Goal: Task Accomplishment & Management: Complete application form

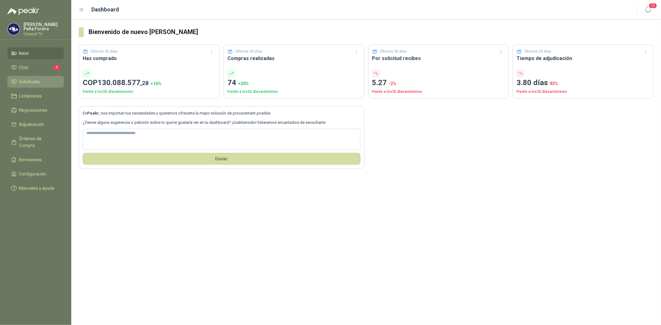
click at [25, 87] on link "Solicitudes" at bounding box center [35, 82] width 56 height 12
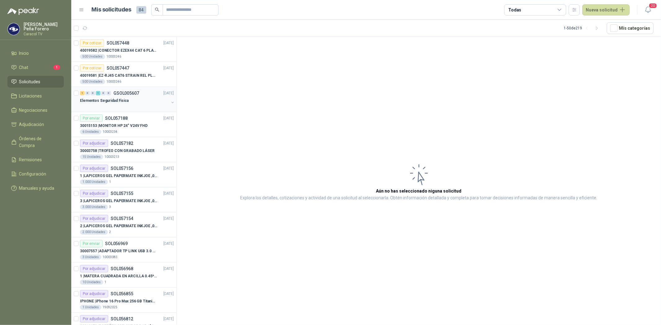
click at [116, 100] on p "Elementos Seguridad Fisica" at bounding box center [104, 101] width 49 height 6
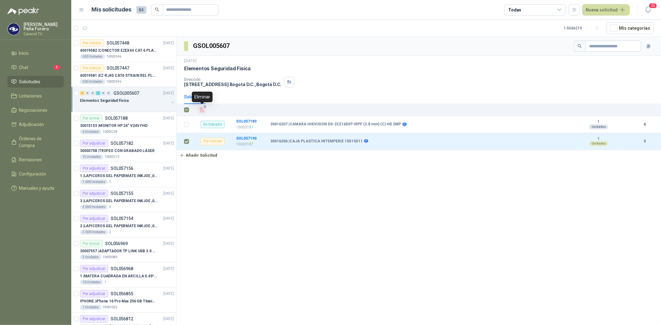
click at [203, 109] on icon "Eliminar" at bounding box center [202, 110] width 4 height 5
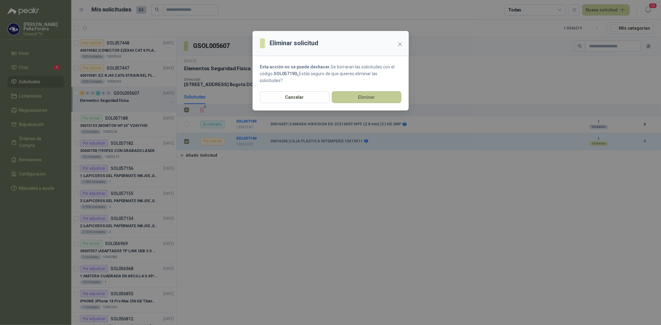
click at [374, 99] on button "Eliminar" at bounding box center [366, 97] width 69 height 12
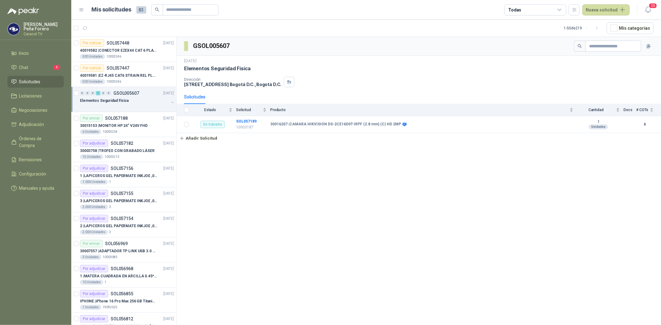
click at [45, 81] on li "Solicitudes" at bounding box center [35, 81] width 49 height 7
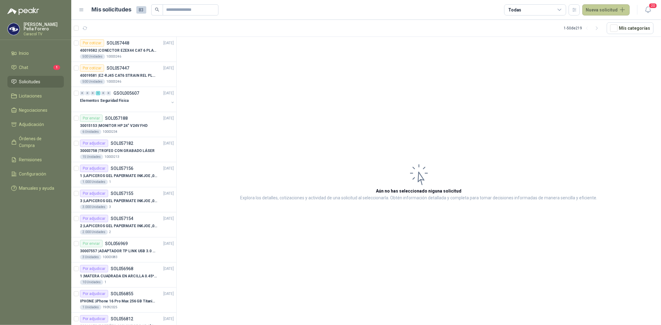
click at [605, 7] on button "Nueva solicitud" at bounding box center [605, 9] width 47 height 11
click at [604, 37] on link "Solicitud grupal" at bounding box center [613, 35] width 53 height 11
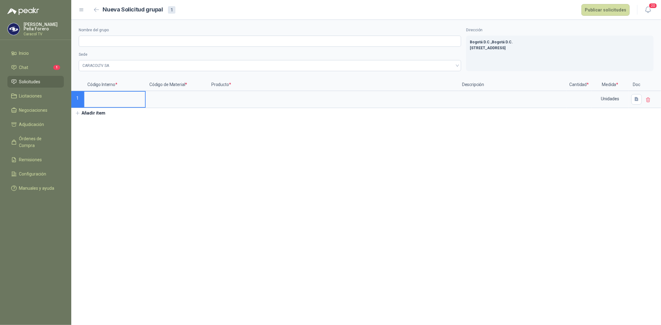
click at [26, 82] on span "Solicitudes" at bounding box center [29, 81] width 21 height 7
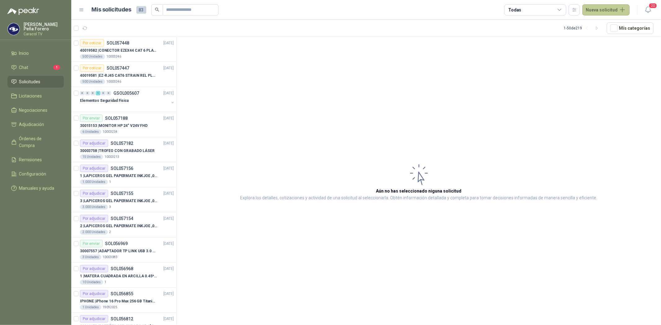
click at [610, 7] on button "Nueva solicitud" at bounding box center [605, 9] width 47 height 11
click at [606, 24] on link "Solicitud" at bounding box center [613, 24] width 53 height 11
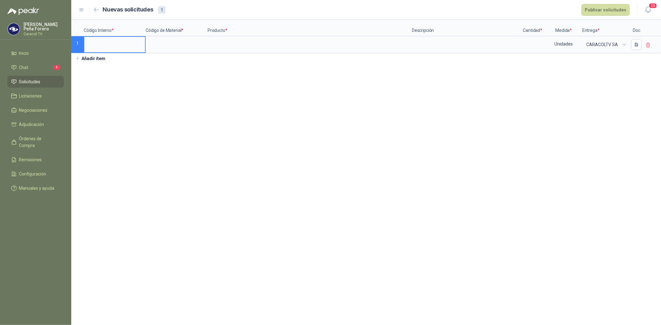
click at [101, 40] on input at bounding box center [114, 43] width 61 height 12
click at [170, 42] on input at bounding box center [176, 43] width 61 height 12
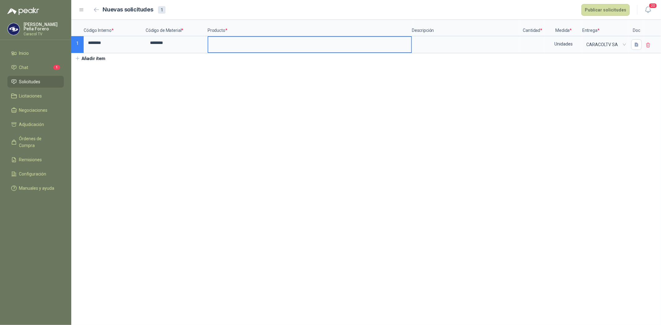
click at [235, 42] on input at bounding box center [309, 43] width 203 height 12
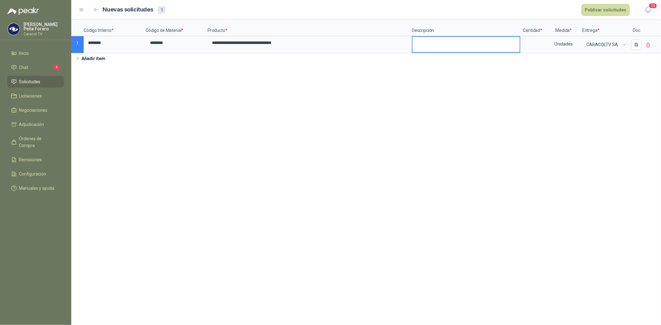
click at [447, 44] on textarea at bounding box center [465, 44] width 107 height 14
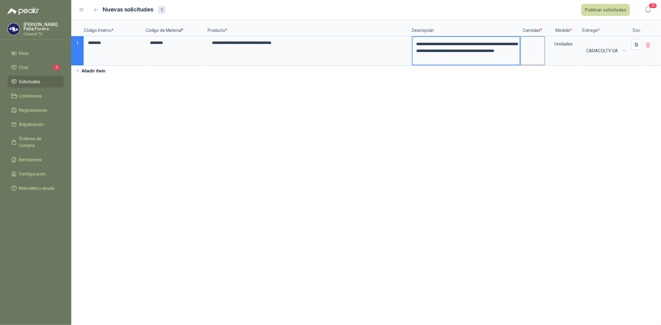
click at [542, 43] on input at bounding box center [533, 43] width 24 height 12
type input "*"
click at [543, 94] on section "**********" at bounding box center [366, 172] width 590 height 305
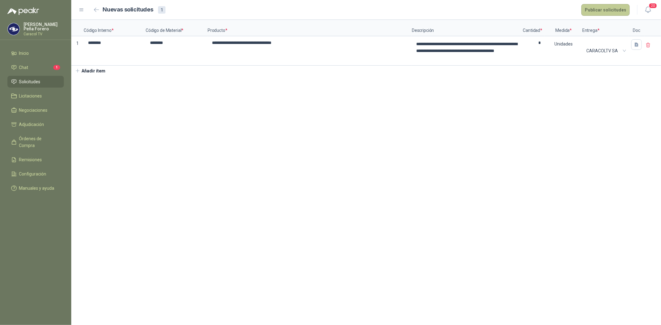
click at [610, 8] on button "Publicar solicitudes" at bounding box center [605, 10] width 48 height 12
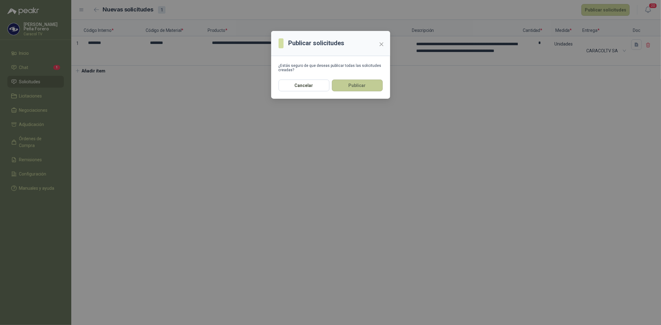
click at [349, 86] on button "Publicar" at bounding box center [357, 86] width 51 height 12
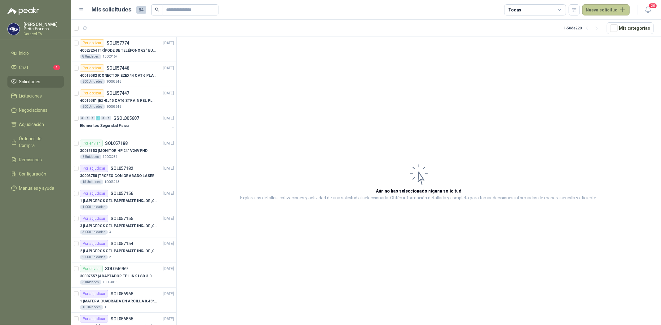
click at [604, 8] on button "Nueva solicitud" at bounding box center [605, 9] width 47 height 11
click at [600, 25] on link "Solicitud" at bounding box center [613, 24] width 53 height 11
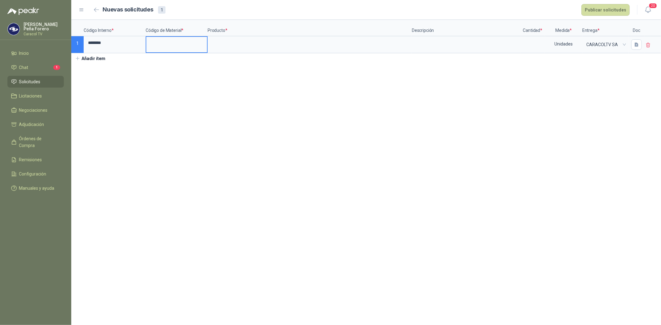
click at [162, 44] on input at bounding box center [176, 43] width 61 height 12
click at [233, 41] on input at bounding box center [309, 43] width 203 height 12
click at [469, 44] on textarea at bounding box center [465, 44] width 107 height 14
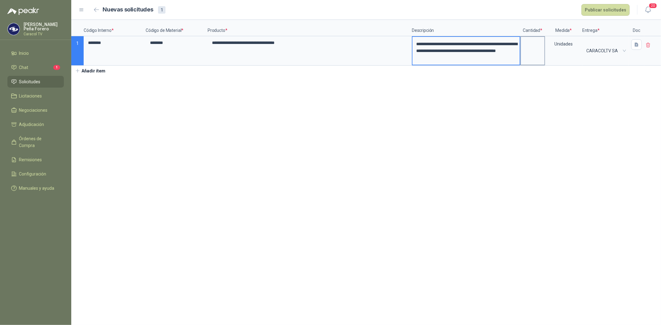
click at [527, 46] on input at bounding box center [533, 43] width 24 height 12
type input "*"
click at [568, 100] on section "**********" at bounding box center [366, 172] width 590 height 305
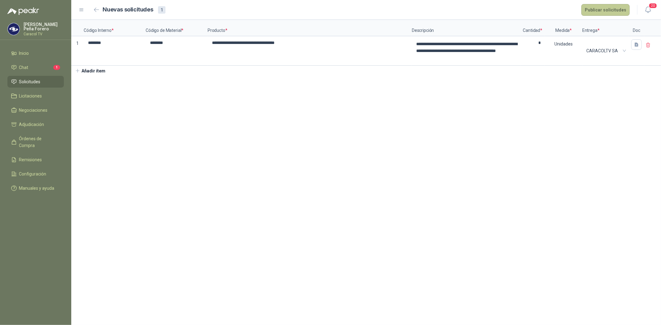
click at [612, 10] on button "Publicar solicitudes" at bounding box center [605, 10] width 48 height 12
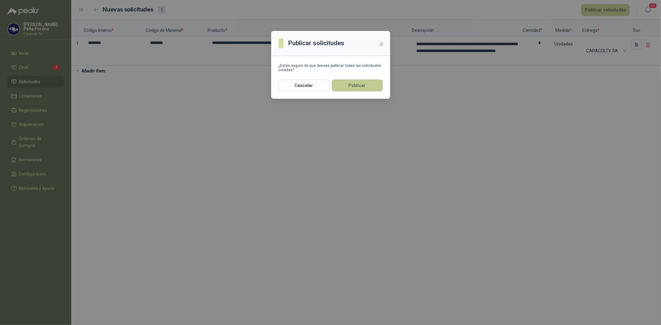
click at [360, 85] on button "Publicar" at bounding box center [357, 86] width 51 height 12
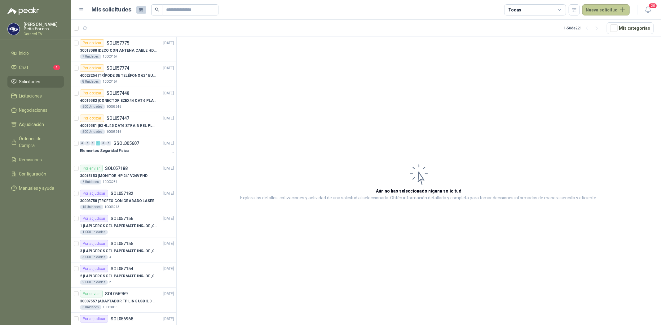
click at [611, 7] on button "Nueva solicitud" at bounding box center [605, 9] width 47 height 11
click at [614, 36] on link "Solicitud grupal" at bounding box center [613, 35] width 53 height 11
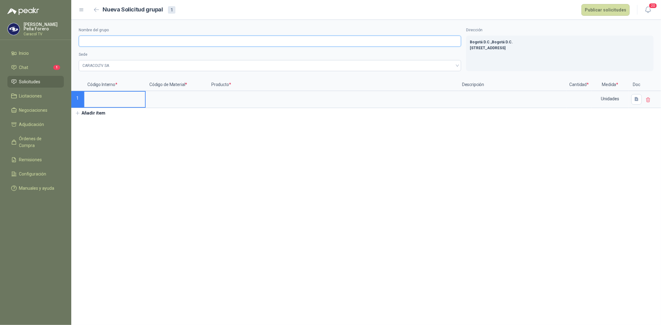
click at [104, 44] on input "Nombre del grupo" at bounding box center [270, 41] width 382 height 11
type input "**********"
click at [109, 101] on input at bounding box center [114, 98] width 61 height 12
click at [168, 99] on input at bounding box center [176, 98] width 61 height 12
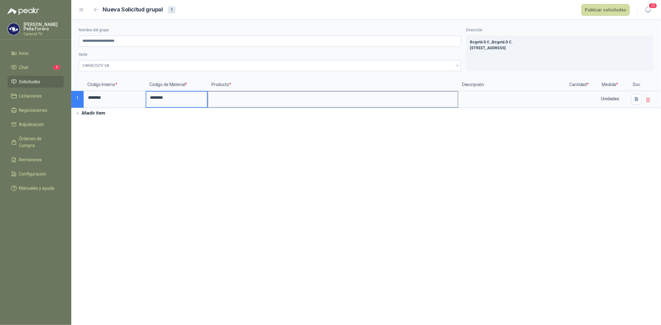
click at [239, 95] on input at bounding box center [332, 98] width 249 height 12
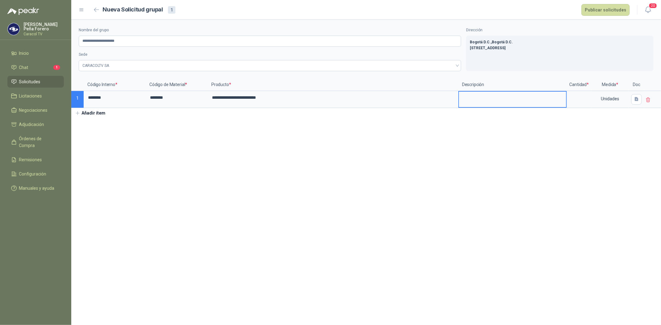
click at [494, 99] on textarea at bounding box center [512, 99] width 107 height 14
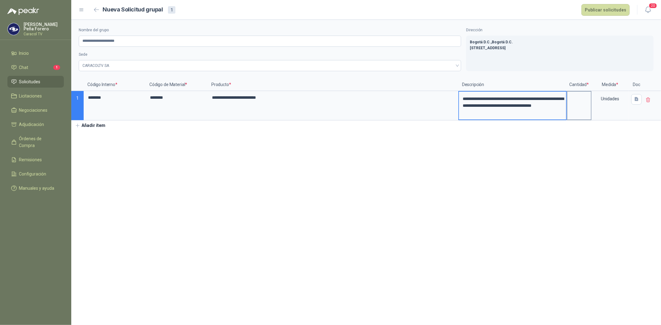
click at [577, 103] on input at bounding box center [579, 98] width 24 height 12
type input "*"
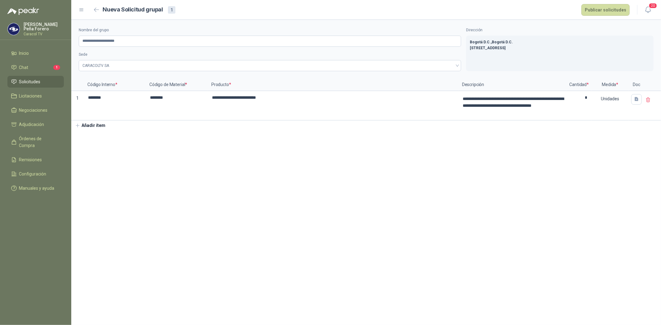
click at [464, 129] on div "**********" at bounding box center [366, 75] width 590 height 111
click at [94, 125] on button "Añadir ítem" at bounding box center [90, 126] width 38 height 11
click at [106, 98] on input "********" at bounding box center [114, 98] width 61 height 12
drag, startPoint x: 109, startPoint y: 98, endPoint x: 75, endPoint y: 97, distance: 33.5
click at [75, 97] on div "**********" at bounding box center [366, 108] width 590 height 59
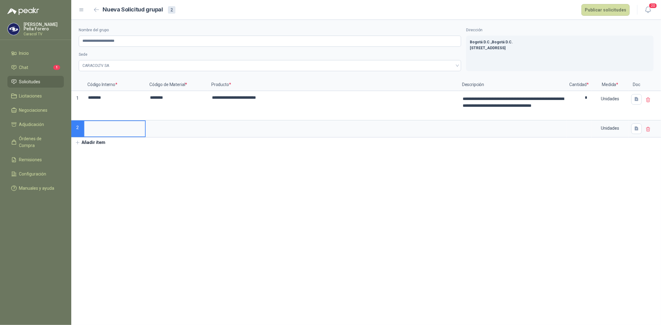
click at [98, 126] on input at bounding box center [114, 127] width 61 height 12
click at [160, 128] on input at bounding box center [176, 127] width 61 height 12
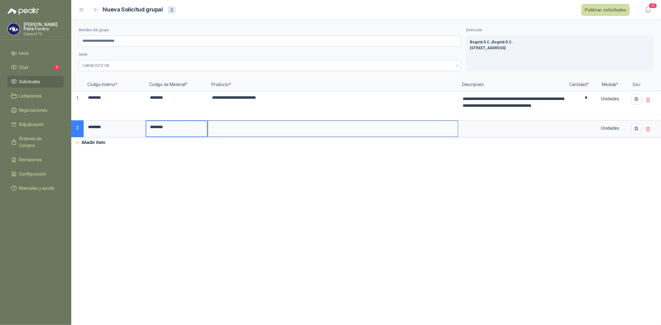
click at [239, 128] on input at bounding box center [332, 127] width 249 height 12
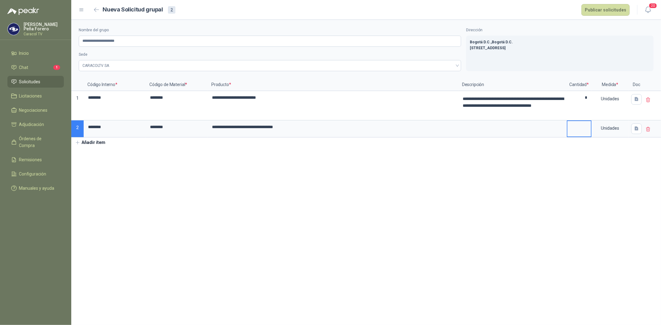
click at [575, 128] on input at bounding box center [579, 127] width 24 height 12
type input "*"
click at [87, 143] on button "Añadir ítem" at bounding box center [90, 143] width 38 height 11
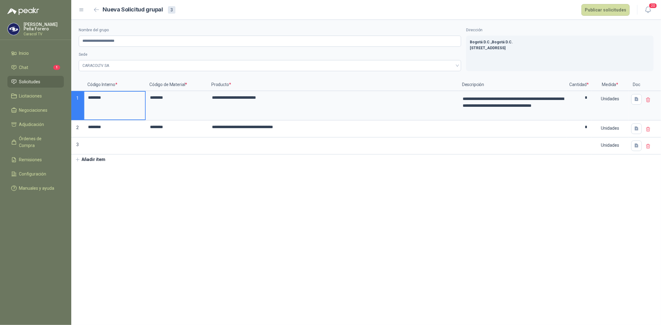
drag, startPoint x: 107, startPoint y: 98, endPoint x: 76, endPoint y: 97, distance: 30.4
click at [76, 97] on div "**********" at bounding box center [366, 117] width 590 height 76
click at [111, 151] on label at bounding box center [114, 145] width 61 height 15
click at [111, 150] on input at bounding box center [114, 144] width 61 height 12
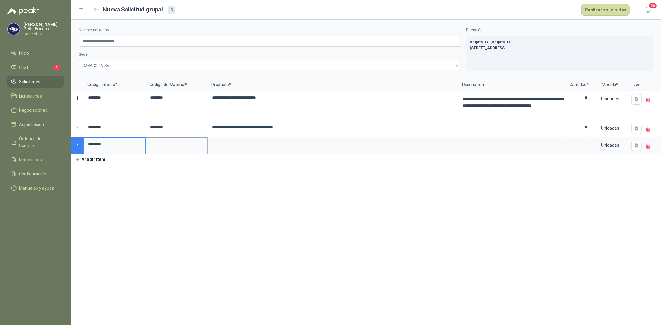
click at [156, 144] on input at bounding box center [176, 144] width 61 height 12
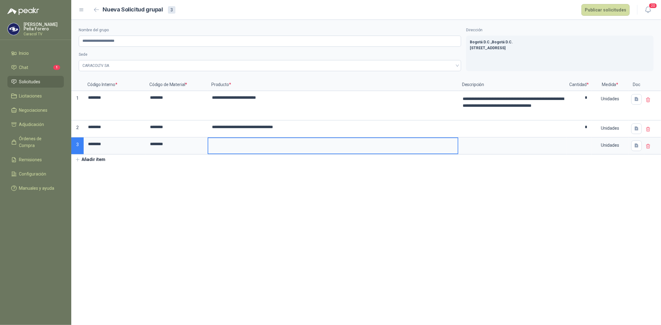
click at [222, 144] on input at bounding box center [332, 144] width 249 height 12
click at [484, 143] on textarea at bounding box center [512, 145] width 107 height 14
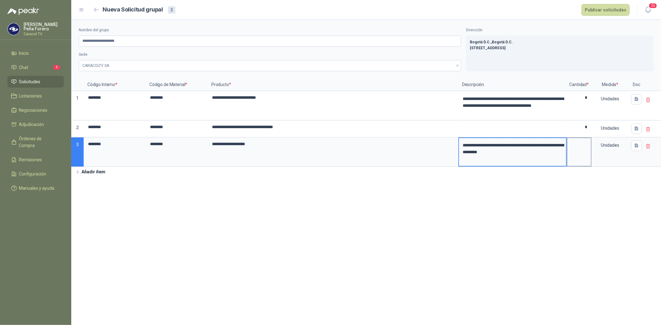
click at [584, 151] on label at bounding box center [579, 152] width 24 height 28
click at [458, 150] on input "**********" at bounding box center [332, 144] width 249 height 12
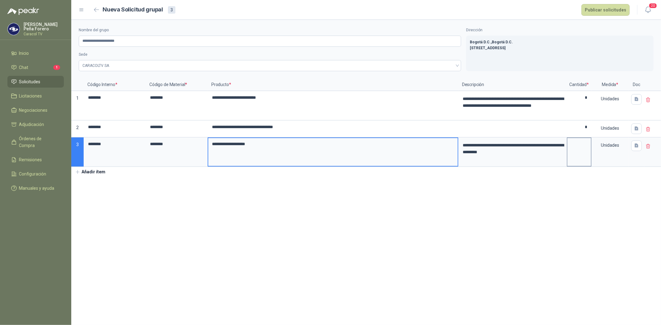
click at [578, 151] on label at bounding box center [579, 152] width 24 height 28
click at [458, 150] on input "**********" at bounding box center [332, 144] width 249 height 12
click at [584, 151] on label at bounding box center [579, 152] width 24 height 28
click at [458, 150] on input "**********" at bounding box center [332, 144] width 249 height 12
click at [579, 171] on div "**********" at bounding box center [366, 98] width 590 height 157
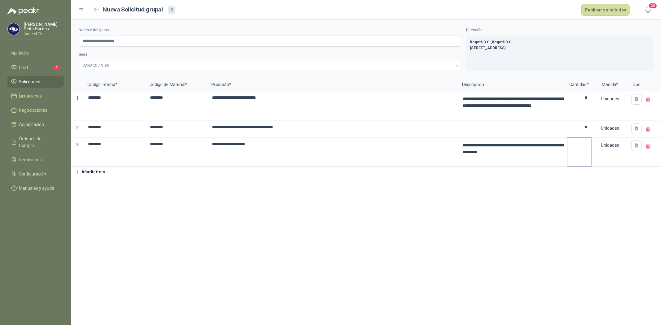
click at [578, 143] on input at bounding box center [579, 144] width 24 height 12
type input "*"
click at [101, 171] on button "Añadir ítem" at bounding box center [90, 172] width 38 height 11
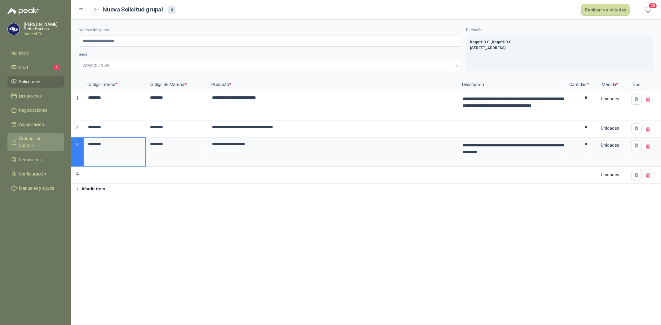
drag, startPoint x: 108, startPoint y: 143, endPoint x: 55, endPoint y: 140, distance: 53.4
click at [55, 140] on div "**********" at bounding box center [330, 162] width 661 height 325
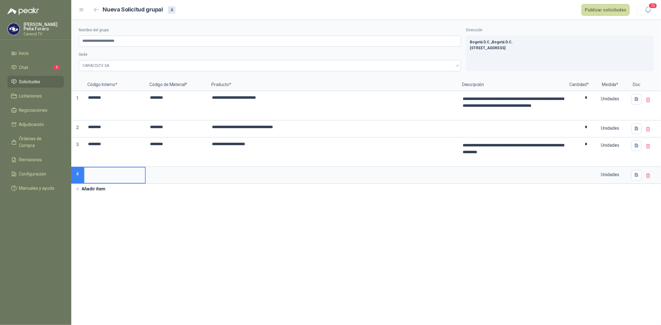
click at [106, 174] on input at bounding box center [114, 174] width 61 height 12
click at [157, 173] on input at bounding box center [176, 174] width 61 height 12
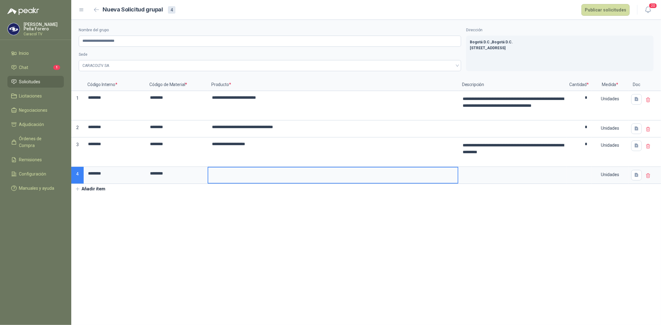
click at [233, 177] on input at bounding box center [332, 174] width 249 height 12
click at [498, 178] on textarea at bounding box center [512, 175] width 107 height 14
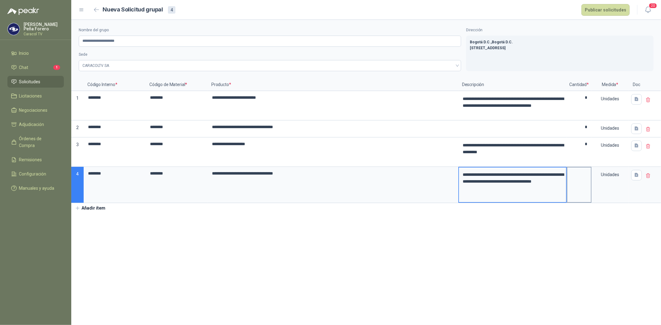
click at [586, 182] on label at bounding box center [579, 185] width 24 height 35
click at [458, 180] on input "**********" at bounding box center [332, 174] width 249 height 12
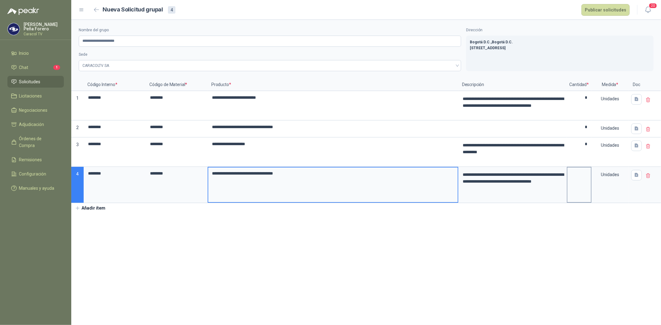
click at [581, 185] on label at bounding box center [579, 185] width 24 height 35
click at [458, 180] on input "**********" at bounding box center [332, 174] width 249 height 12
type input "**********"
click at [586, 180] on input at bounding box center [579, 174] width 24 height 12
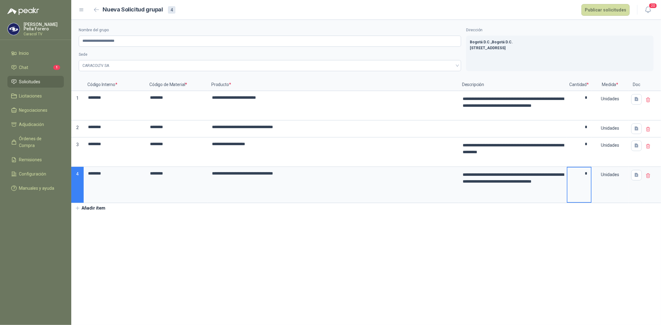
type input "*"
click at [89, 206] on button "Añadir ítem" at bounding box center [90, 208] width 38 height 11
drag, startPoint x: 111, startPoint y: 173, endPoint x: 67, endPoint y: 170, distance: 44.4
click at [67, 170] on div "**********" at bounding box center [330, 162] width 661 height 325
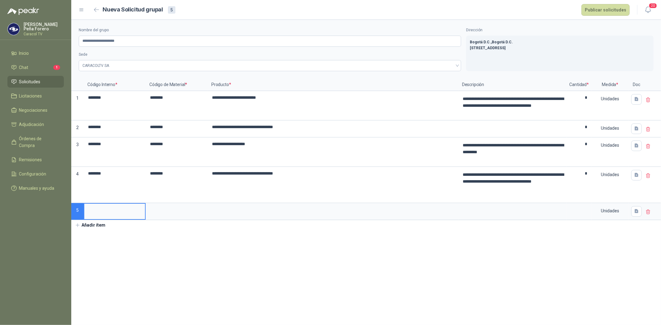
click at [103, 209] on input at bounding box center [114, 210] width 61 height 12
click at [168, 213] on input at bounding box center [176, 210] width 61 height 12
click at [236, 211] on input at bounding box center [332, 210] width 249 height 12
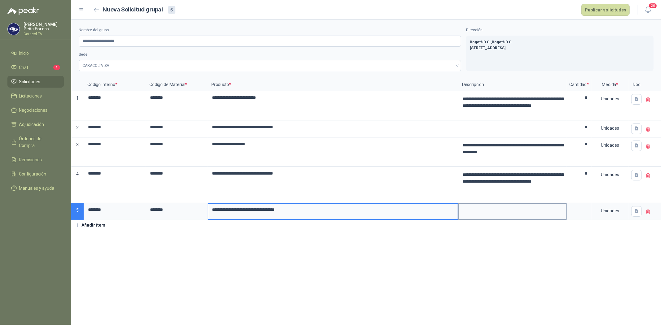
click at [474, 214] on textarea at bounding box center [512, 211] width 107 height 14
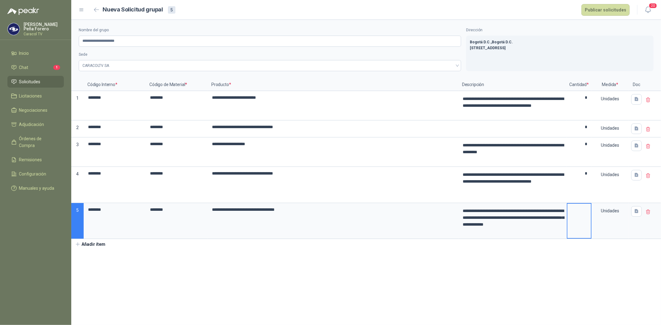
click at [585, 214] on input at bounding box center [579, 210] width 24 height 12
type input "*"
click at [88, 242] on button "Añadir ítem" at bounding box center [90, 244] width 38 height 11
drag, startPoint x: 110, startPoint y: 210, endPoint x: 79, endPoint y: 205, distance: 31.7
click at [77, 207] on div "**********" at bounding box center [366, 168] width 590 height 178
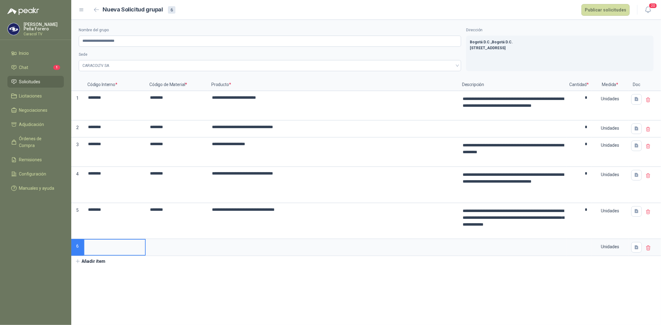
click at [98, 251] on input at bounding box center [114, 246] width 61 height 12
click at [165, 249] on input at bounding box center [176, 246] width 61 height 12
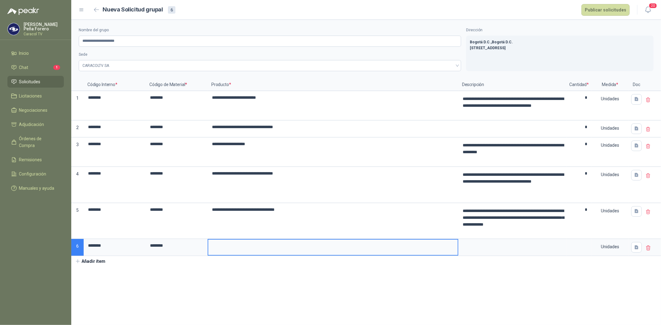
click at [235, 251] on input at bounding box center [332, 246] width 249 height 12
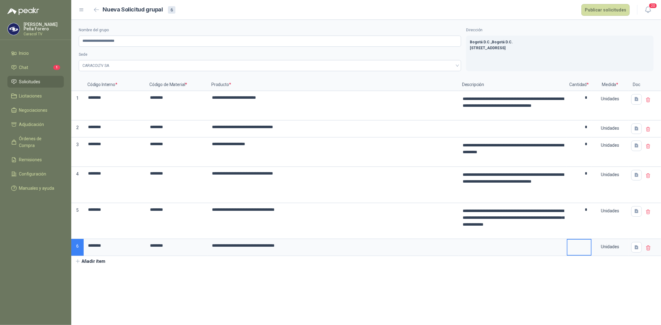
click at [580, 246] on input at bounding box center [579, 246] width 24 height 12
type input "*"
click at [86, 262] on button "Añadir ítem" at bounding box center [90, 261] width 38 height 11
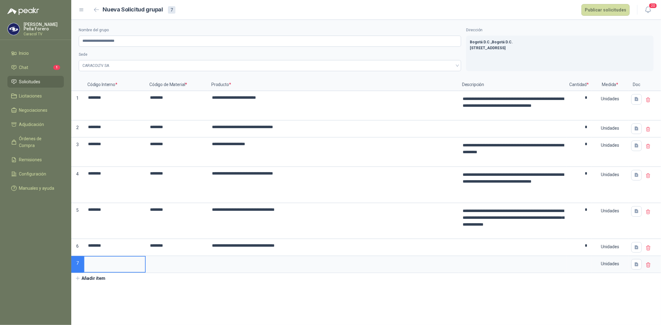
drag, startPoint x: 111, startPoint y: 247, endPoint x: 66, endPoint y: 245, distance: 45.0
click at [66, 245] on div "**********" at bounding box center [330, 162] width 661 height 325
click at [100, 264] on input at bounding box center [114, 263] width 61 height 12
click at [175, 261] on input at bounding box center [176, 263] width 61 height 12
click at [231, 265] on input at bounding box center [332, 263] width 249 height 12
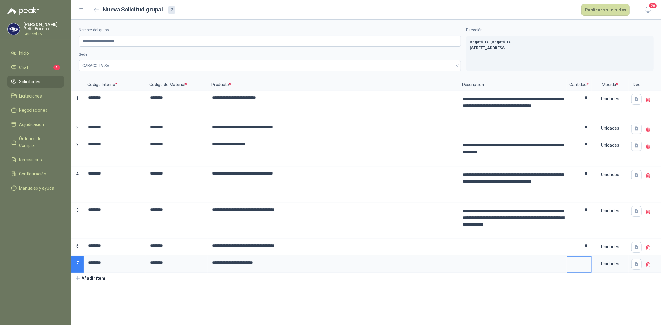
click at [578, 266] on input at bounding box center [579, 263] width 24 height 12
type input "*"
click at [93, 277] on button "Añadir ítem" at bounding box center [90, 278] width 38 height 11
drag, startPoint x: 110, startPoint y: 265, endPoint x: 80, endPoint y: 261, distance: 30.0
click at [80, 261] on div "**********" at bounding box center [366, 185] width 590 height 212
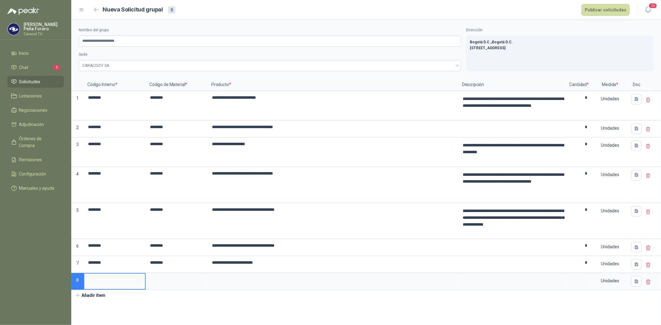
click at [103, 283] on input at bounding box center [114, 280] width 61 height 12
click at [170, 283] on input at bounding box center [176, 280] width 61 height 12
click at [253, 283] on input at bounding box center [332, 280] width 249 height 12
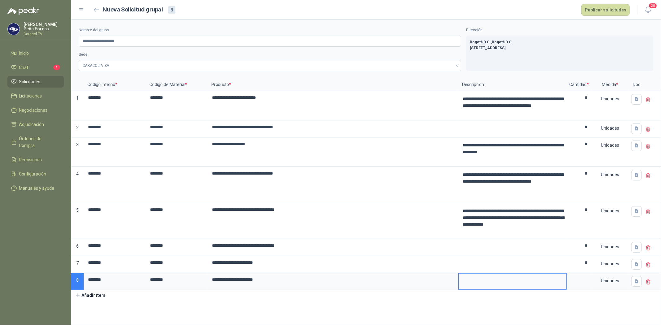
click at [483, 281] on textarea at bounding box center [512, 281] width 107 height 14
click at [577, 282] on input at bounding box center [579, 280] width 24 height 12
type input "*"
click at [86, 292] on button "Añadir ítem" at bounding box center [90, 295] width 38 height 11
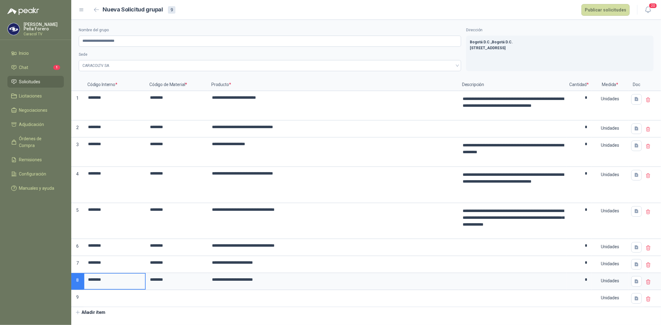
drag, startPoint x: 110, startPoint y: 280, endPoint x: 75, endPoint y: 279, distance: 35.3
click at [75, 279] on div "**********" at bounding box center [366, 193] width 590 height 229
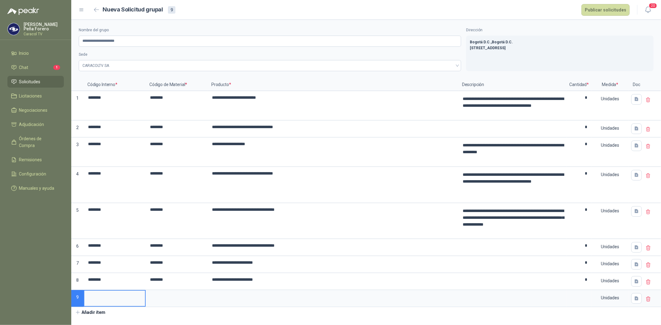
click at [103, 303] on input at bounding box center [114, 297] width 61 height 12
click at [165, 301] on input at bounding box center [176, 297] width 61 height 12
drag, startPoint x: 99, startPoint y: 298, endPoint x: 42, endPoint y: 295, distance: 57.1
click at [42, 295] on div "**********" at bounding box center [330, 162] width 661 height 325
click at [604, 8] on button "Publicar solicitudes" at bounding box center [605, 10] width 48 height 12
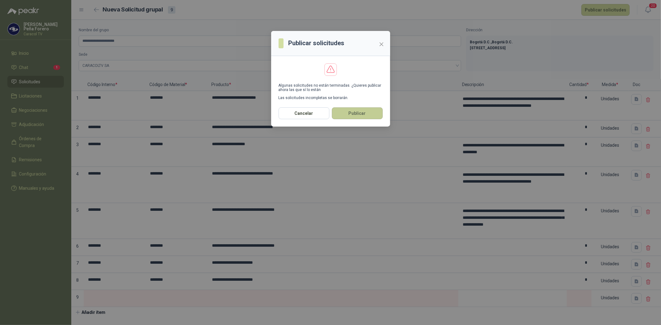
click at [363, 113] on button "Publicar" at bounding box center [357, 114] width 51 height 12
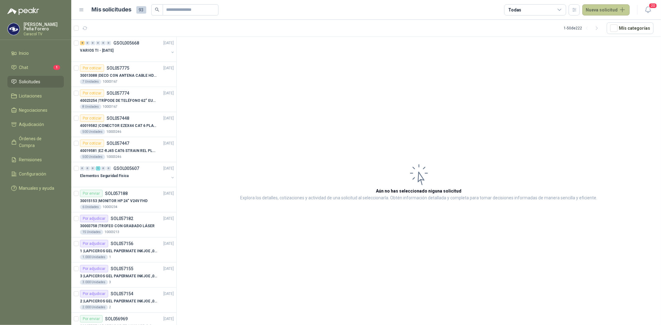
click at [595, 7] on button "Nueva solicitud" at bounding box center [605, 9] width 47 height 11
click at [597, 20] on link "Solicitud" at bounding box center [613, 24] width 53 height 11
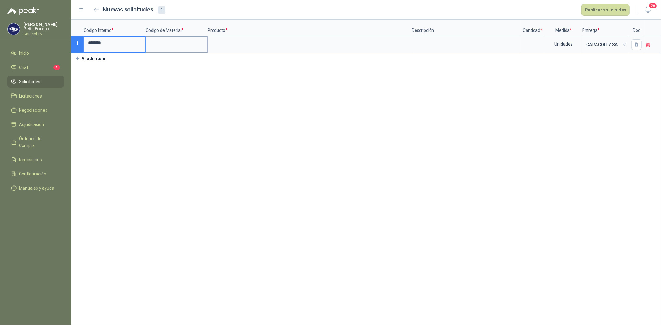
click at [178, 44] on input at bounding box center [176, 43] width 61 height 12
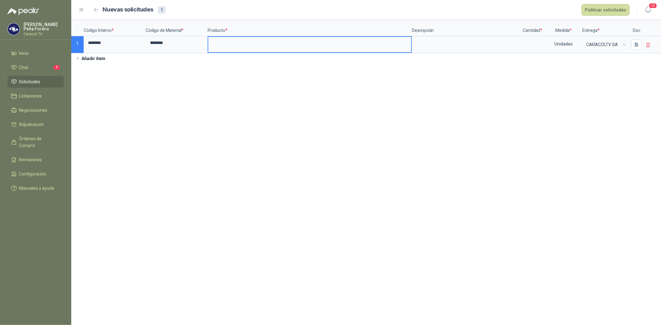
click at [214, 44] on input at bounding box center [309, 43] width 203 height 12
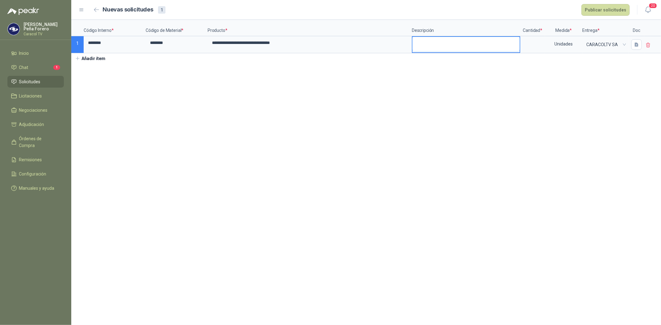
click at [425, 48] on textarea at bounding box center [465, 44] width 107 height 14
click at [534, 42] on input at bounding box center [533, 43] width 24 height 12
type input "**"
click at [539, 55] on div "**********" at bounding box center [366, 42] width 590 height 44
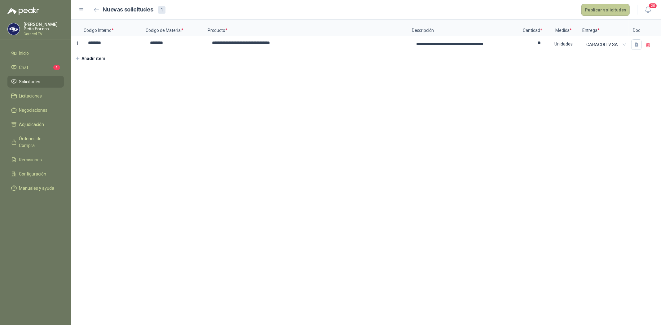
click at [595, 6] on button "Publicar solicitudes" at bounding box center [605, 10] width 48 height 12
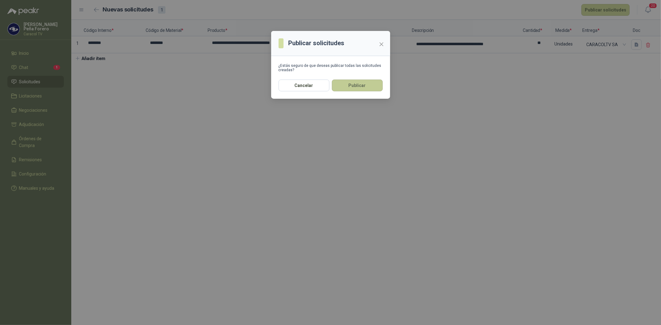
click at [360, 81] on button "Publicar" at bounding box center [357, 86] width 51 height 12
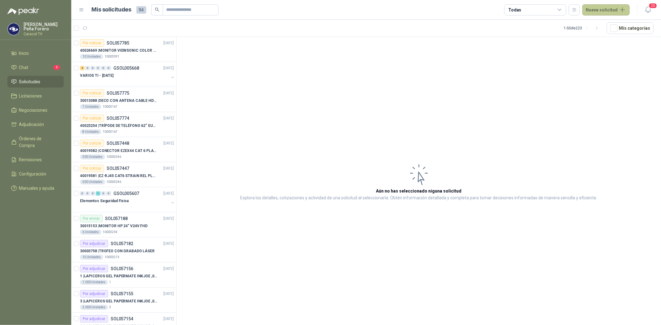
click at [607, 8] on button "Nueva solicitud" at bounding box center [605, 9] width 47 height 11
click at [606, 21] on link "Solicitud" at bounding box center [613, 24] width 53 height 11
click at [622, 11] on button "Nueva solicitud" at bounding box center [605, 9] width 47 height 11
click at [612, 35] on link "Solicitud grupal" at bounding box center [613, 35] width 53 height 11
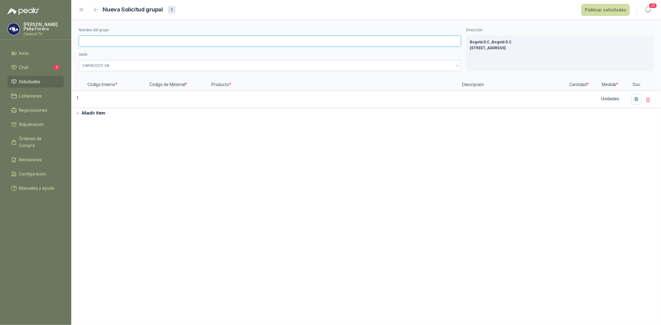
click at [128, 41] on input "Nombre del grupo" at bounding box center [270, 41] width 382 height 11
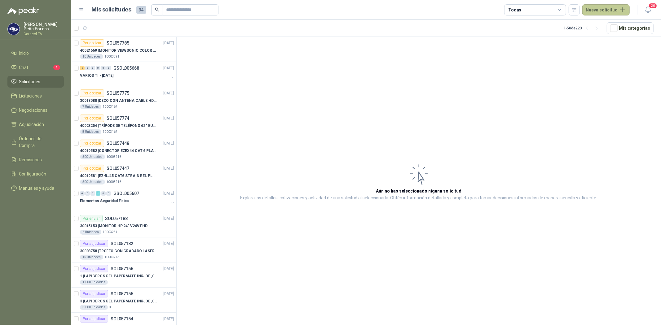
click at [600, 7] on button "Nueva solicitud" at bounding box center [605, 9] width 47 height 11
click at [609, 24] on link "Solicitud" at bounding box center [613, 24] width 53 height 11
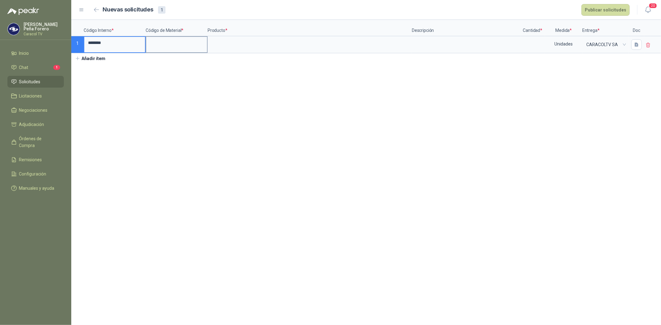
click at [168, 43] on input at bounding box center [176, 43] width 61 height 12
click at [228, 44] on input at bounding box center [309, 43] width 203 height 12
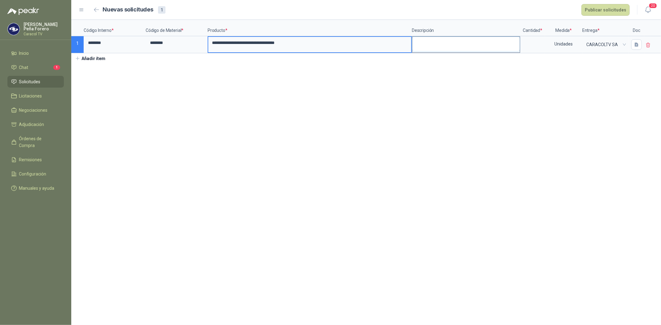
click at [438, 46] on textarea at bounding box center [465, 44] width 107 height 14
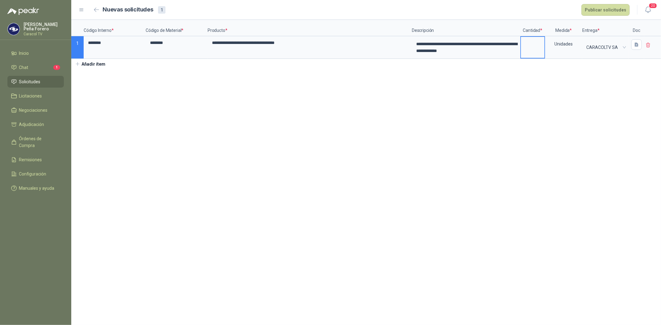
click at [540, 48] on input at bounding box center [533, 43] width 24 height 12
type input "*"
click at [448, 106] on section "**********" at bounding box center [366, 172] width 590 height 305
click at [599, 8] on button "Publicar solicitudes" at bounding box center [605, 10] width 48 height 12
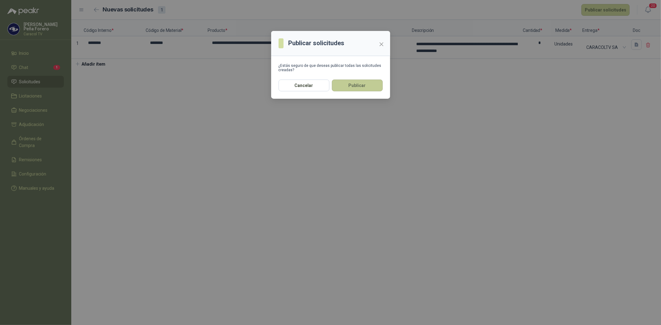
click at [361, 84] on button "Publicar" at bounding box center [357, 86] width 51 height 12
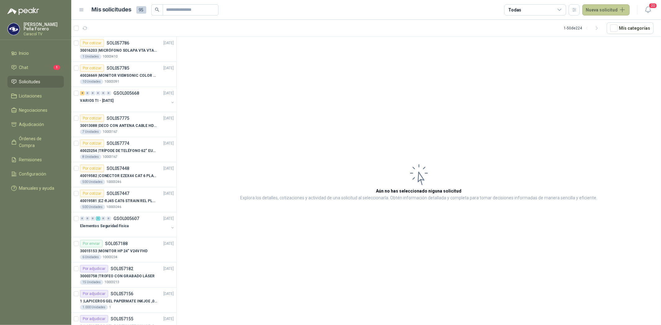
click at [609, 10] on button "Nueva solicitud" at bounding box center [605, 9] width 47 height 11
click at [608, 24] on link "Solicitud" at bounding box center [613, 24] width 53 height 11
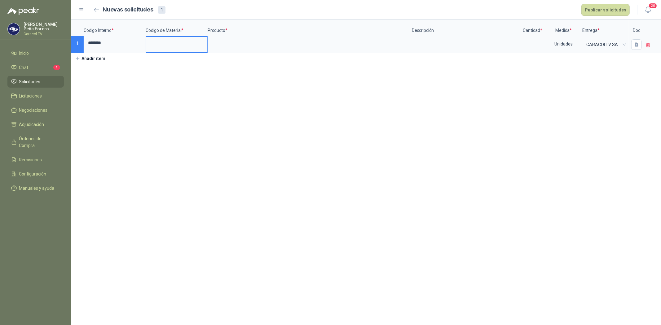
click at [157, 45] on input at bounding box center [176, 43] width 61 height 12
click at [245, 42] on input at bounding box center [309, 43] width 203 height 12
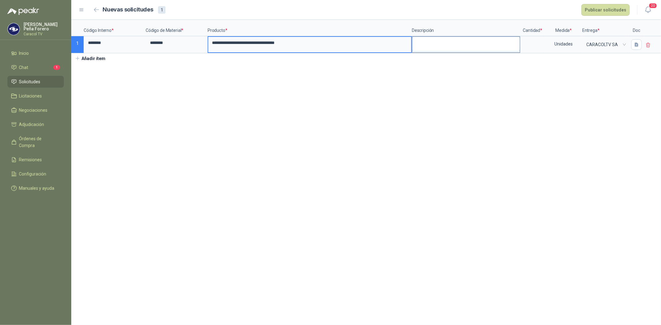
click at [437, 43] on textarea at bounding box center [465, 44] width 107 height 14
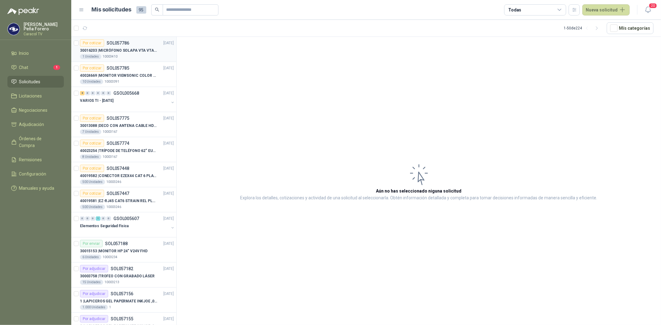
click at [108, 52] on p "30016203 | MICRÓFONO SOLAPA VTA VTA-82325 INALAMBRI" at bounding box center [118, 51] width 77 height 6
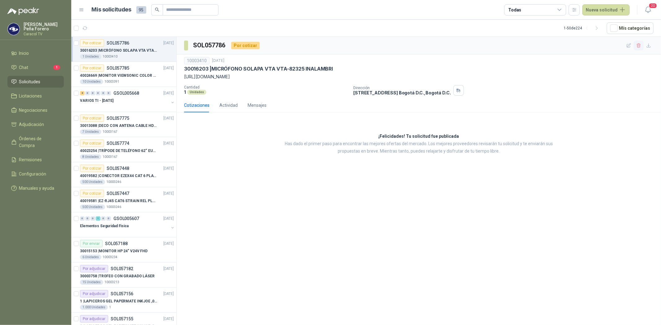
click at [640, 43] on icon "button" at bounding box center [638, 45] width 5 height 5
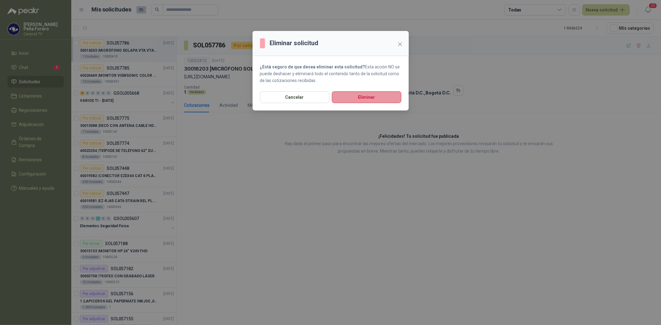
click at [365, 98] on button "Eliminar" at bounding box center [366, 97] width 69 height 12
